Goal: Navigation & Orientation: Find specific page/section

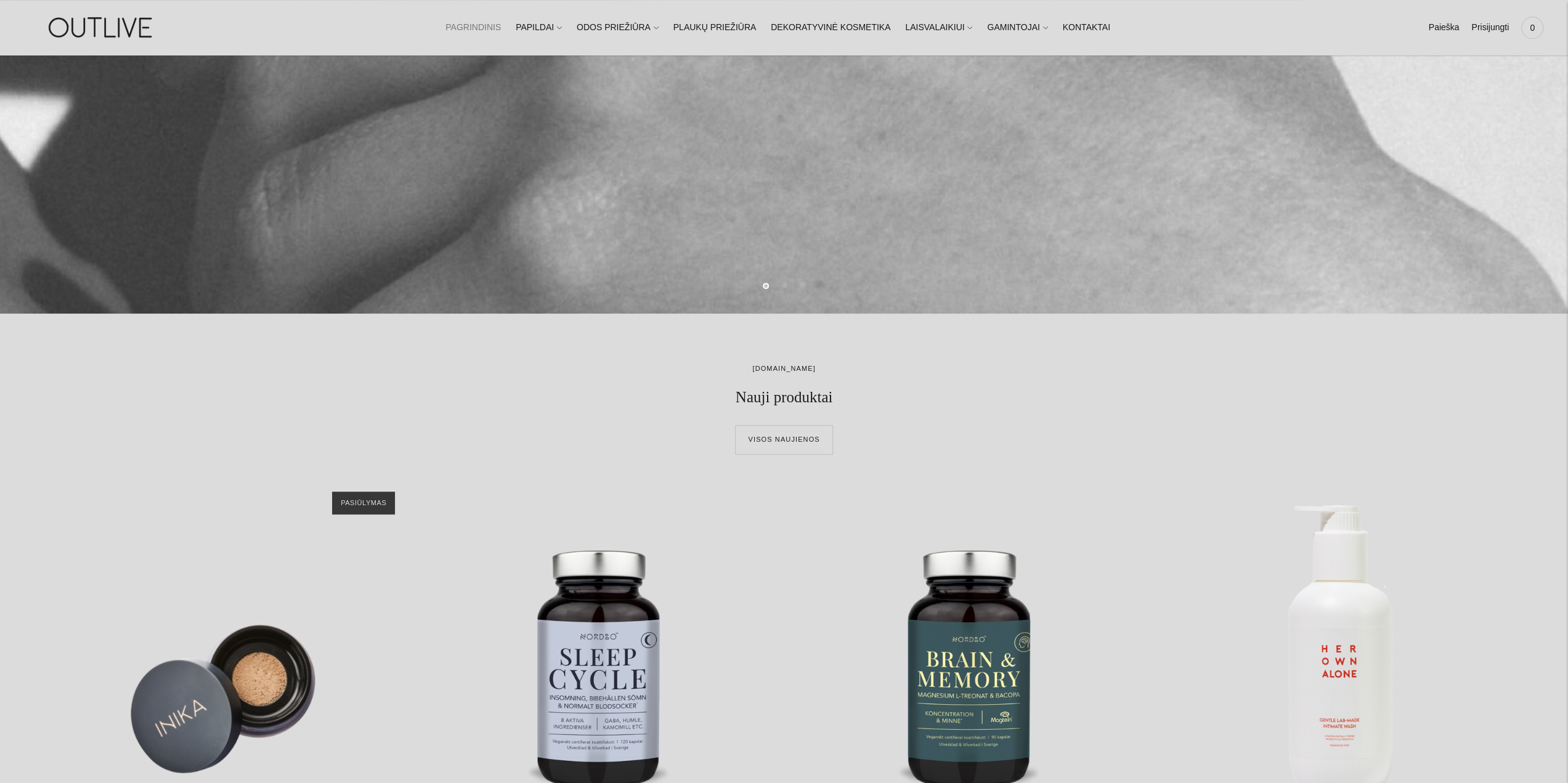
scroll to position [677, 0]
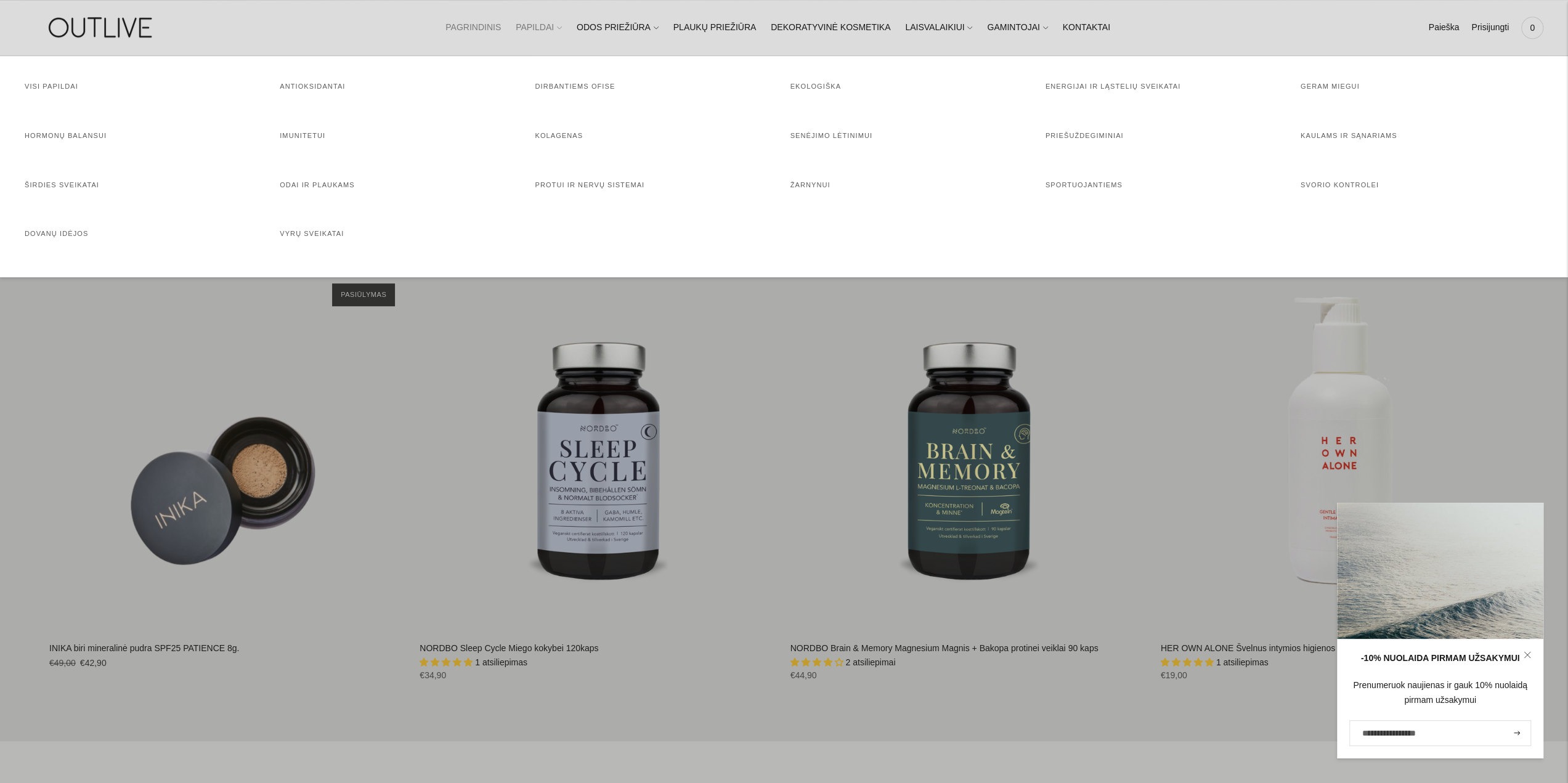
click at [562, 27] on icon at bounding box center [559, 28] width 5 height 5
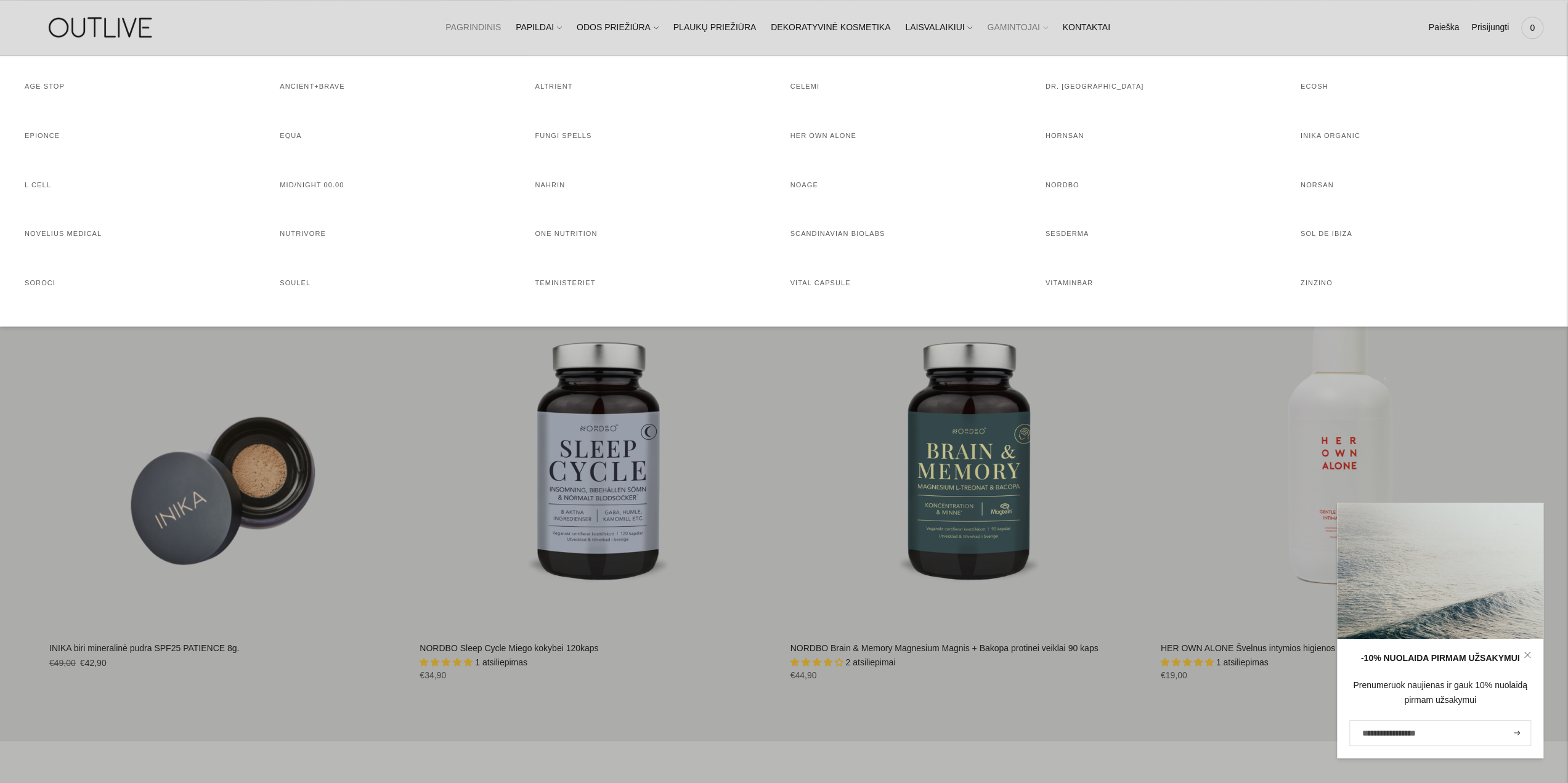
click at [1043, 27] on icon at bounding box center [1046, 28] width 5 height 5
click at [46, 87] on link "AGE STOP" at bounding box center [44, 86] width 40 height 8
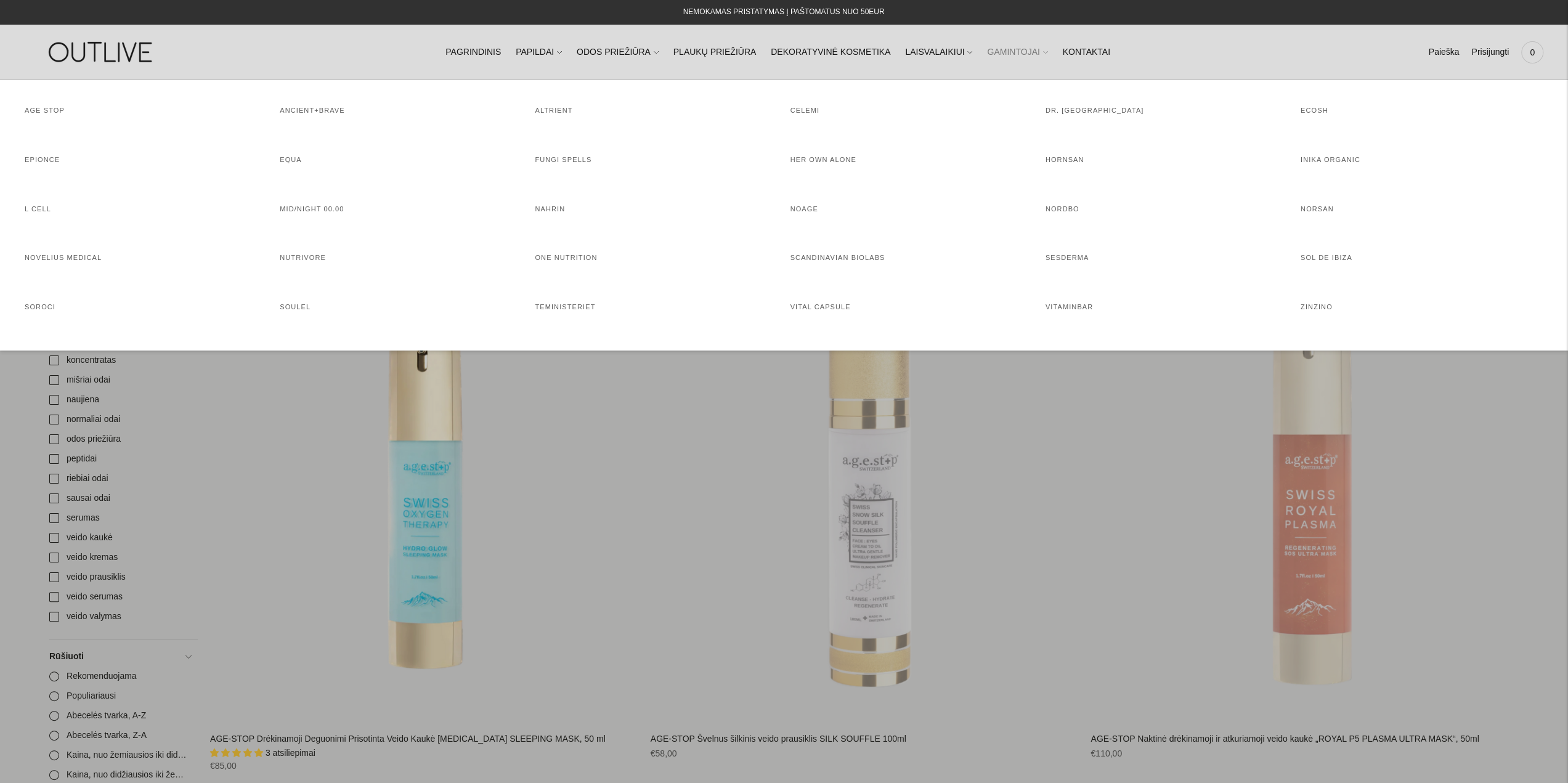
click at [1043, 52] on icon at bounding box center [1046, 52] width 5 height 5
click at [1061, 204] on h4 "NORDBO" at bounding box center [1166, 210] width 242 height 12
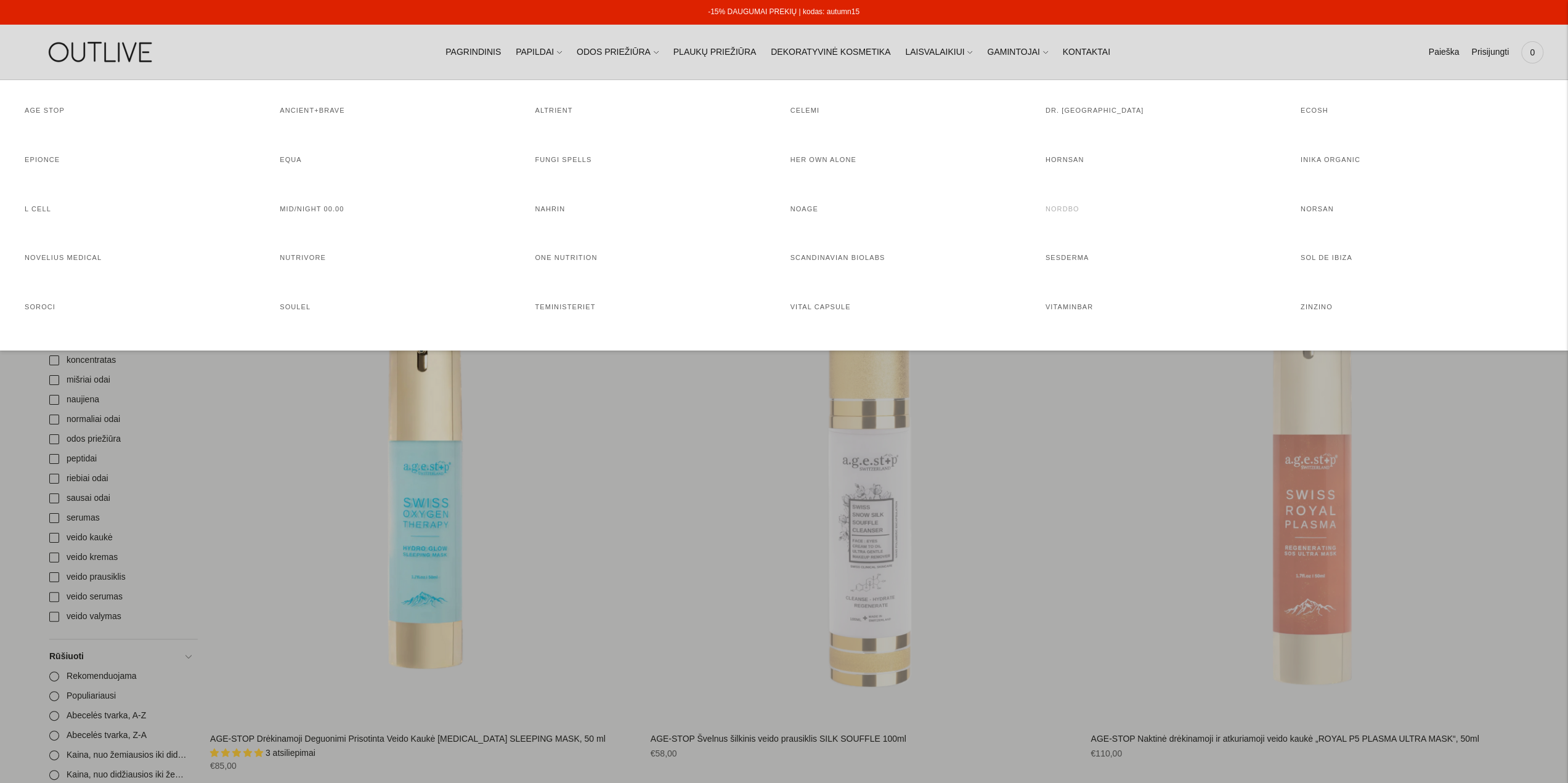
click at [1059, 206] on link "NORDBO" at bounding box center [1062, 209] width 34 height 8
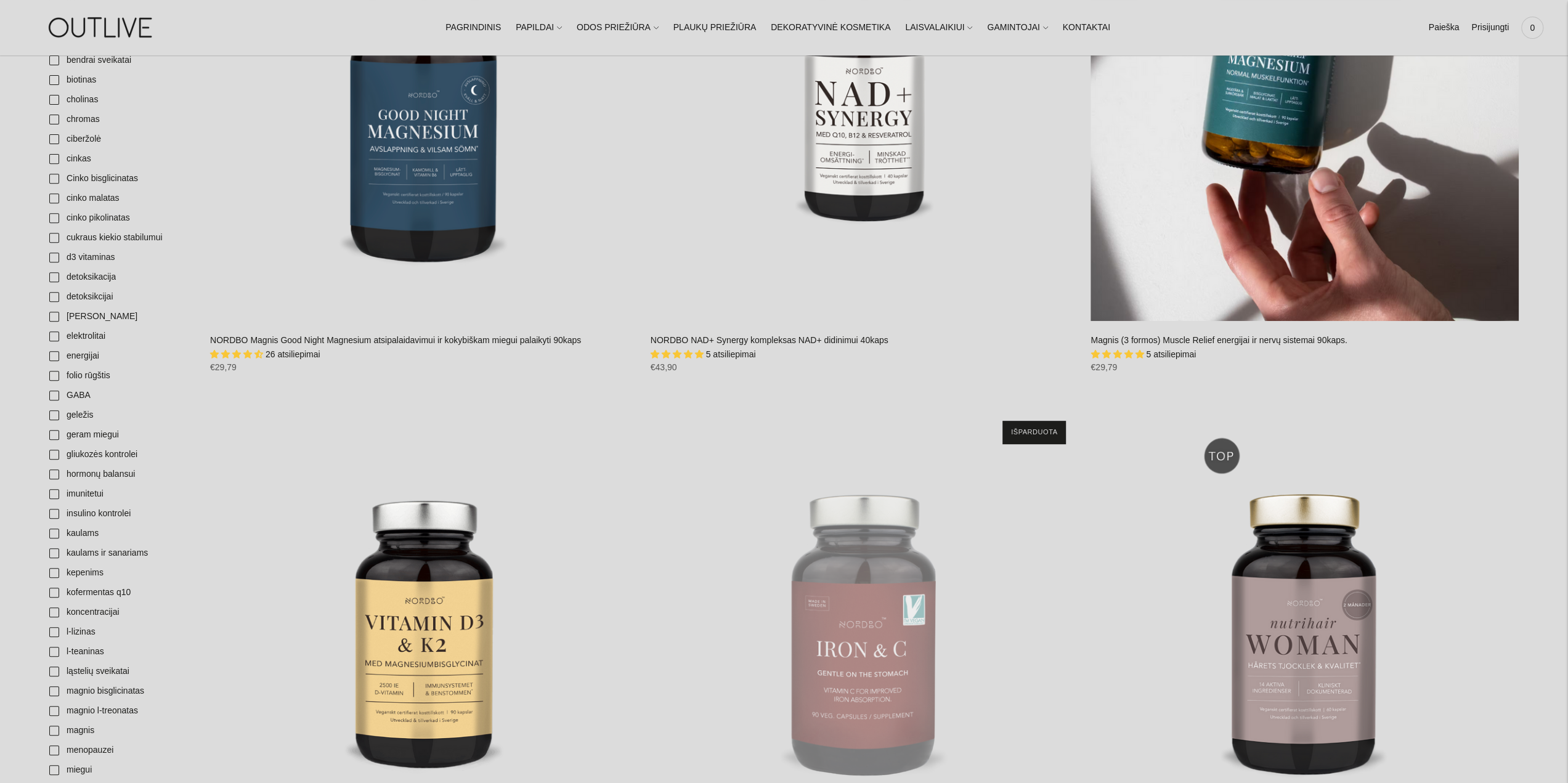
scroll to position [616, 0]
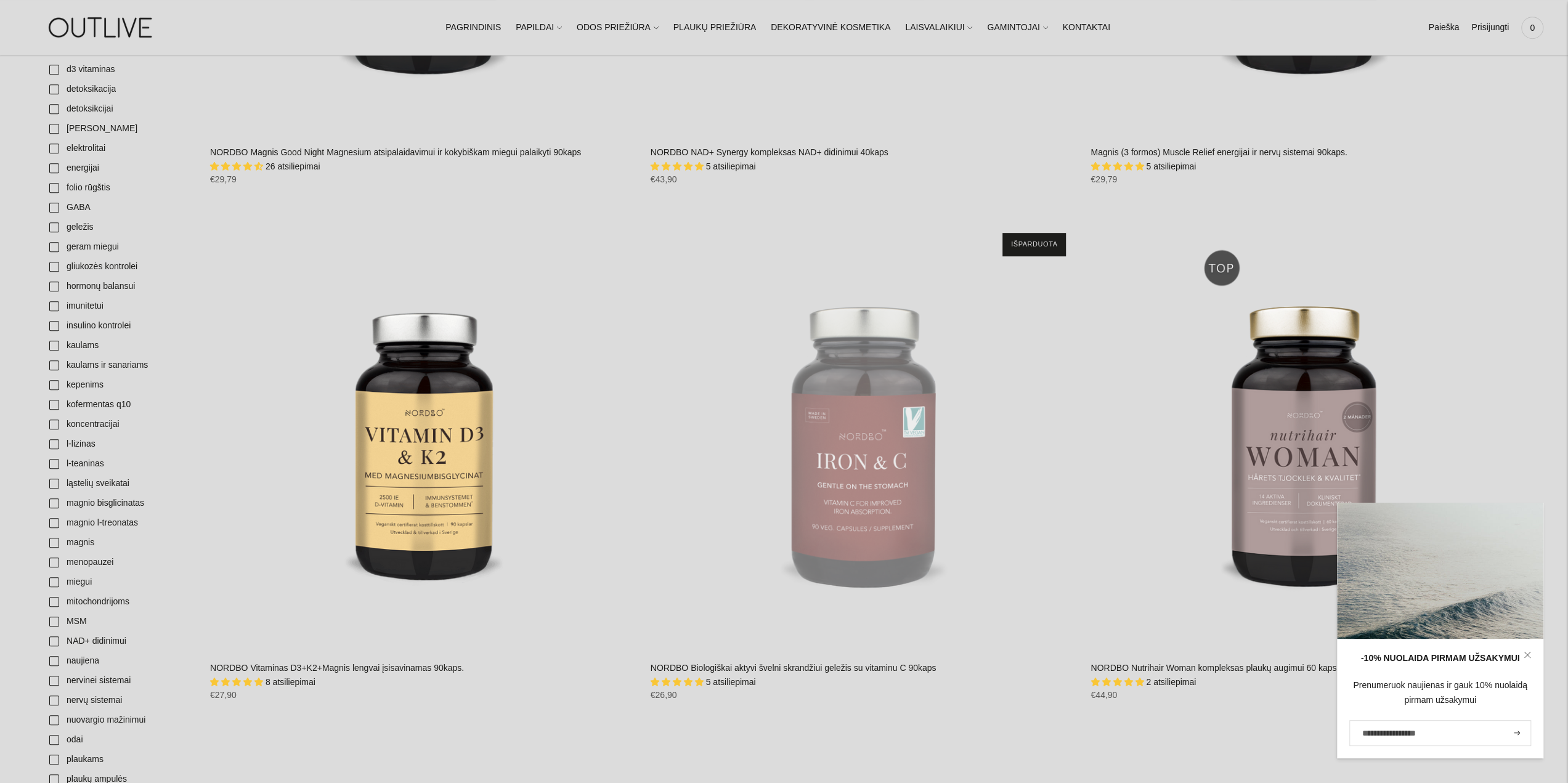
click at [1525, 654] on icon at bounding box center [1527, 655] width 8 height 8
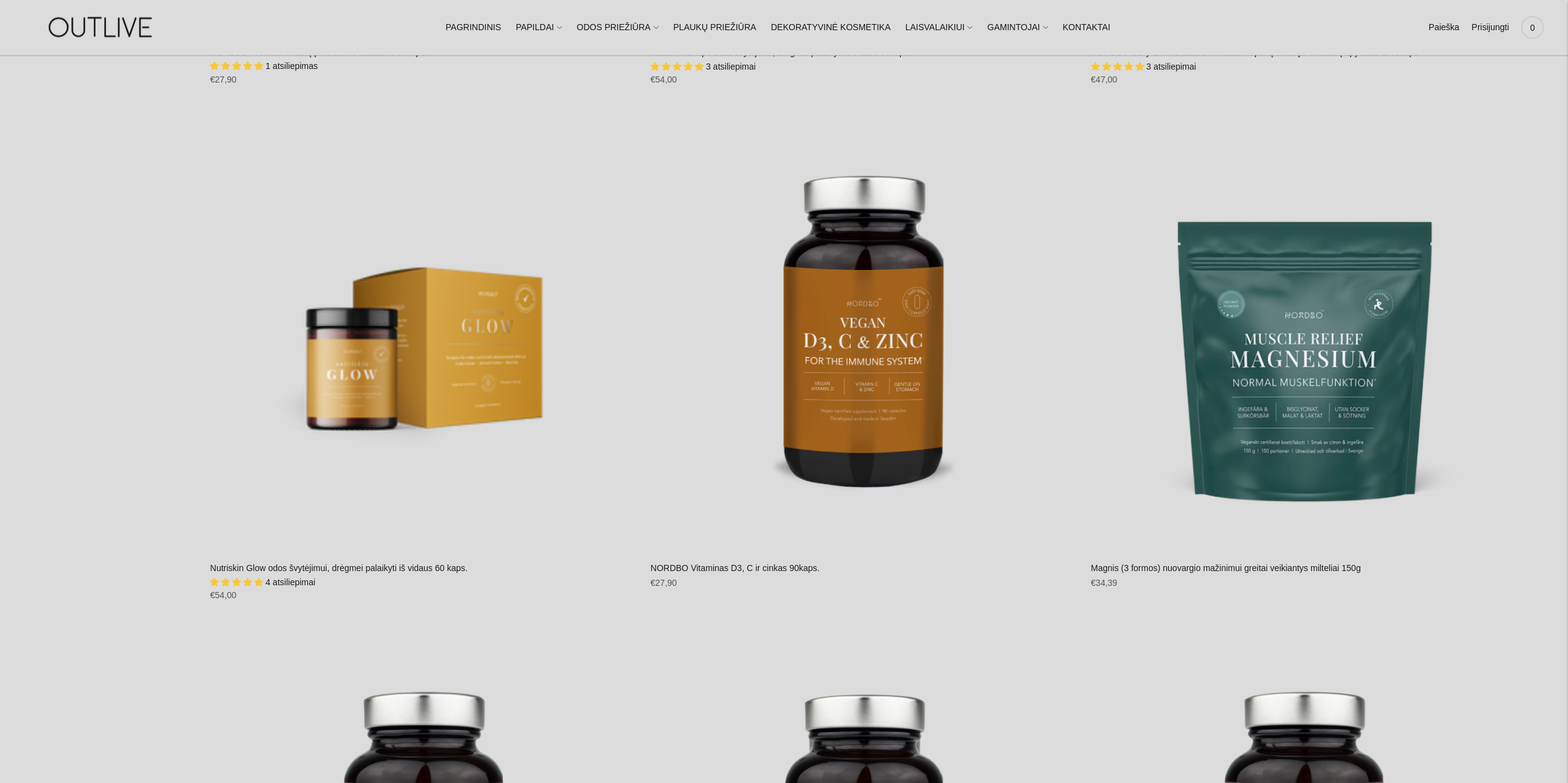
scroll to position [2772, 0]
